Goal: Task Accomplishment & Management: Manage account settings

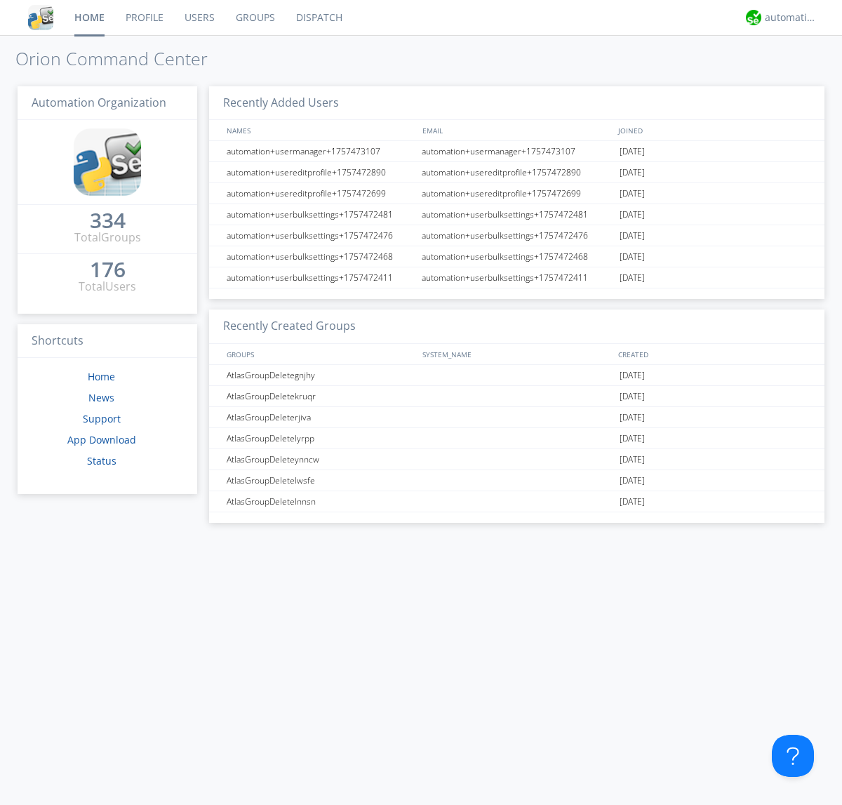
click at [254, 18] on link "Groups" at bounding box center [255, 17] width 60 height 35
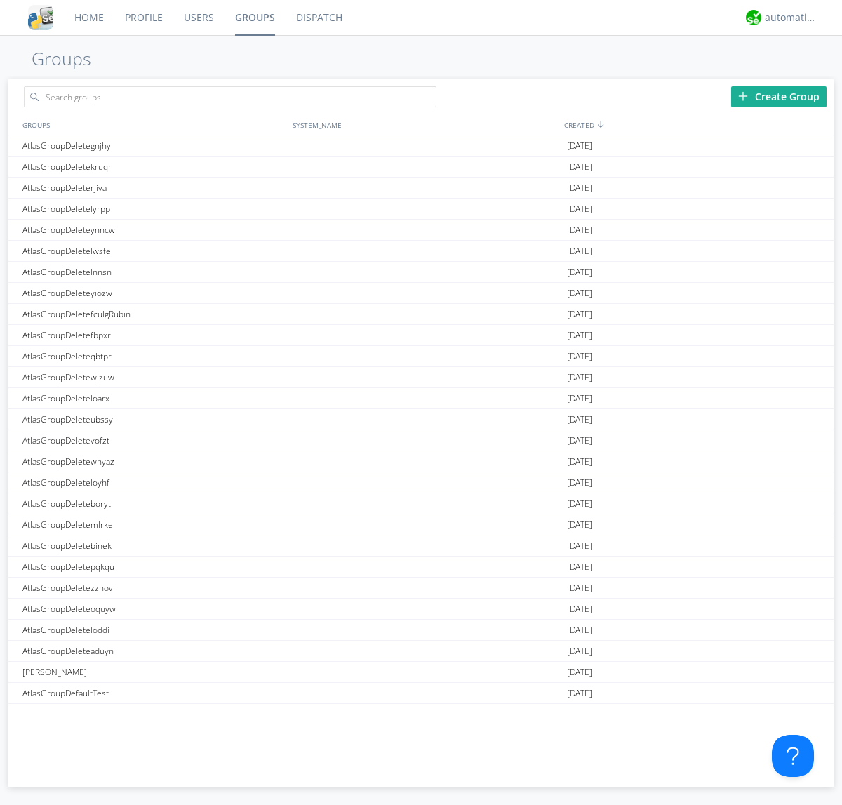
click at [779, 96] on div "Create Group" at bounding box center [778, 96] width 95 height 21
click at [254, 18] on link "Groups" at bounding box center [254, 17] width 61 height 35
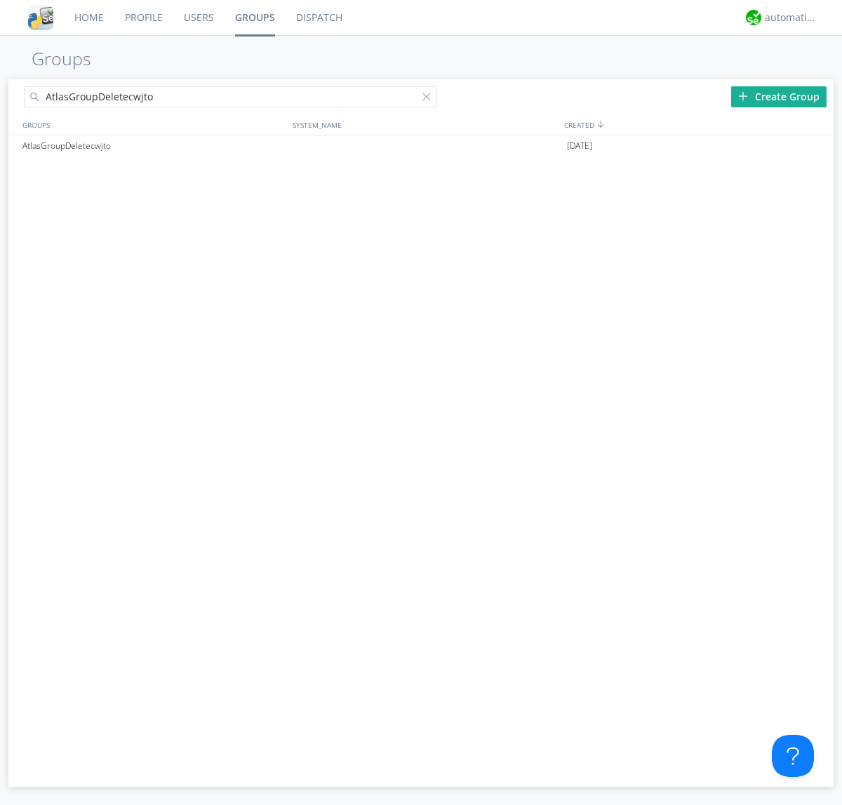
type input "AtlasGroupDeletecwjto"
click at [429, 99] on div at bounding box center [429, 100] width 14 height 14
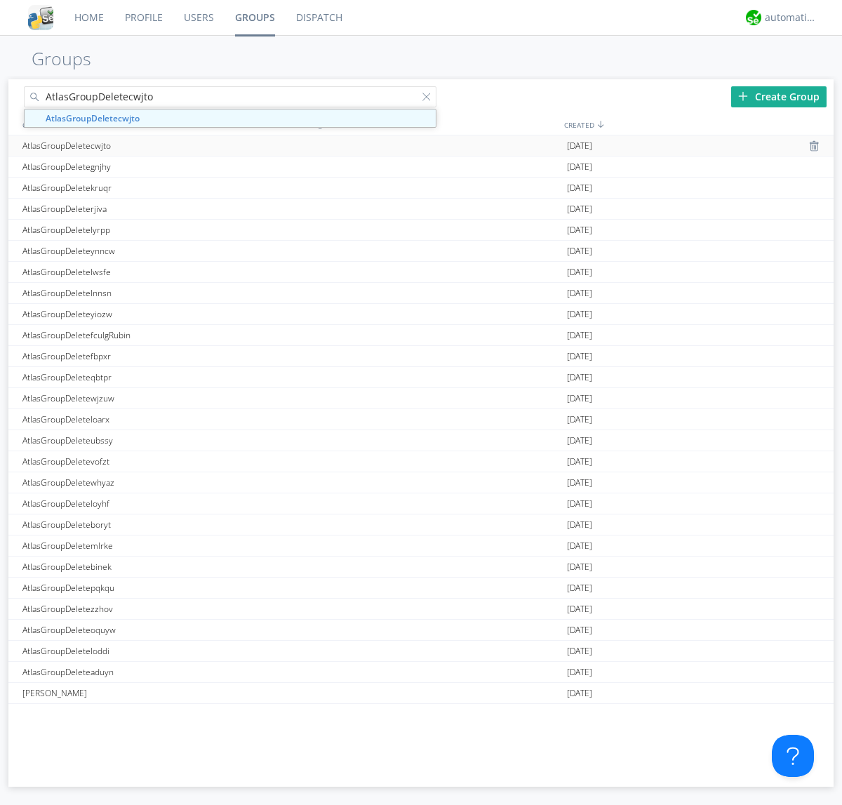
type input "AtlasGroupDeletecwjto"
click at [154, 145] on div "AtlasGroupDeletecwjto" at bounding box center [154, 145] width 270 height 20
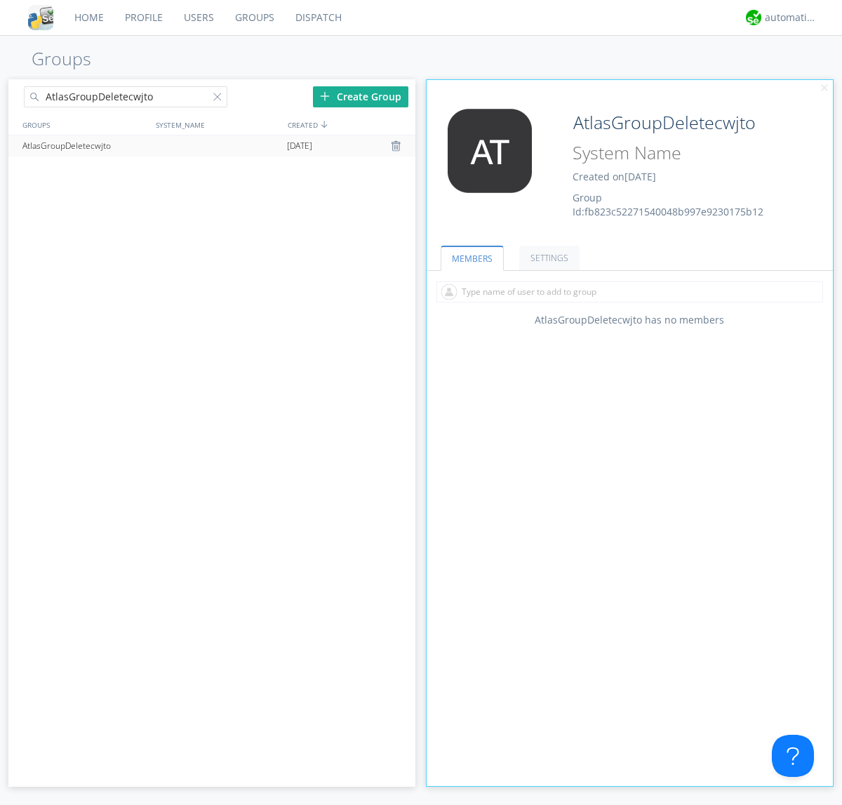
click at [547, 257] on link "SETTINGS" at bounding box center [549, 258] width 60 height 25
click at [397, 146] on div at bounding box center [398, 145] width 14 height 11
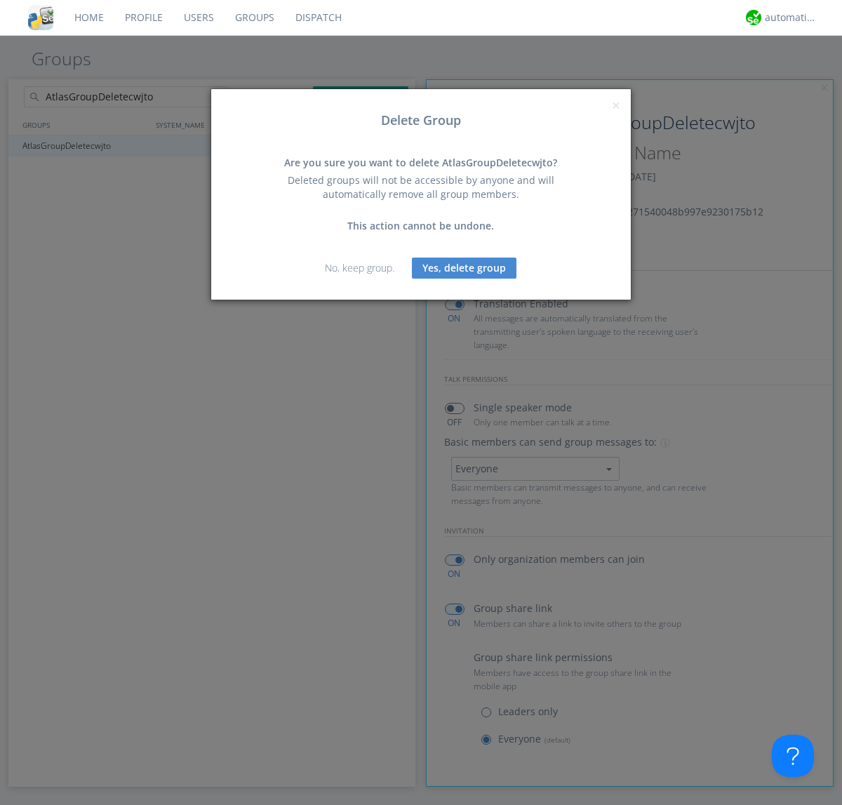
click at [464, 267] on button "Yes, delete group" at bounding box center [464, 267] width 105 height 21
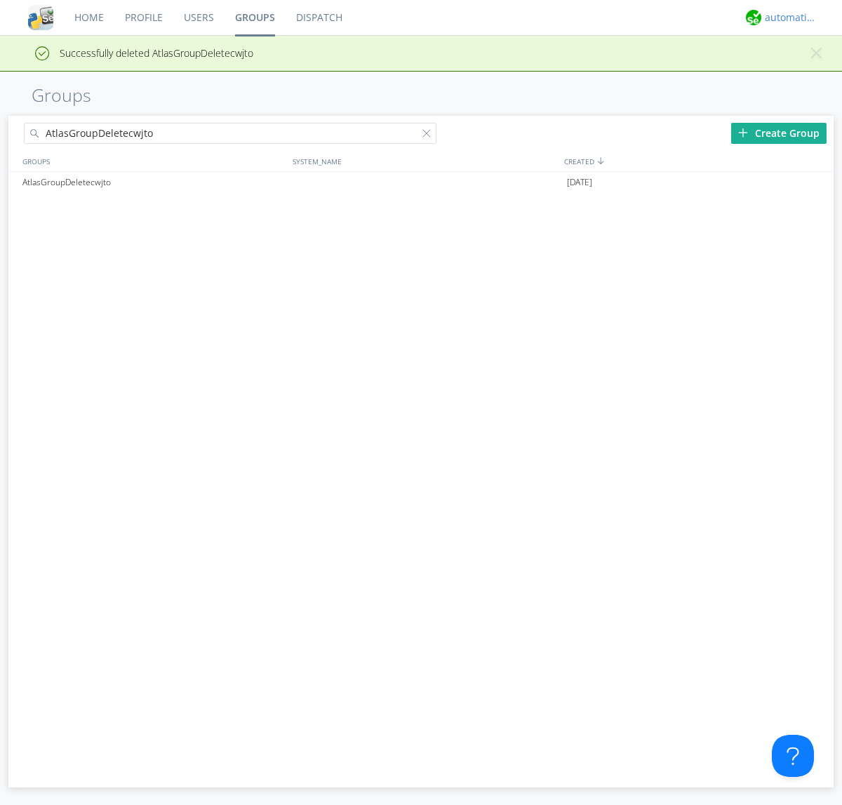
click at [787, 18] on div "automation+atlas" at bounding box center [791, 18] width 53 height 14
